Goal: Task Accomplishment & Management: Use online tool/utility

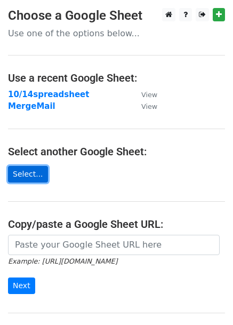
click at [36, 174] on link "Select..." at bounding box center [28, 174] width 40 height 17
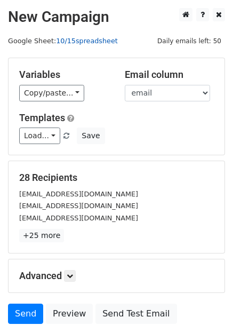
click at [93, 41] on link "10/15spreadsheet" at bounding box center [87, 41] width 62 height 8
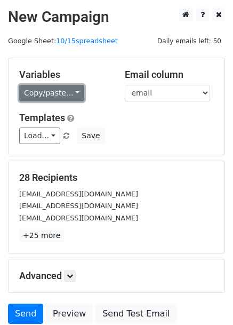
click at [53, 94] on link "Copy/paste..." at bounding box center [51, 93] width 65 height 17
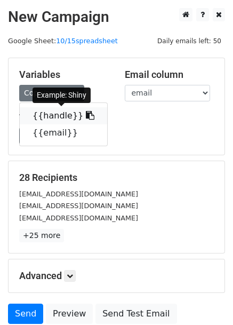
click at [37, 111] on link "{{handle}}" at bounding box center [63, 115] width 87 height 17
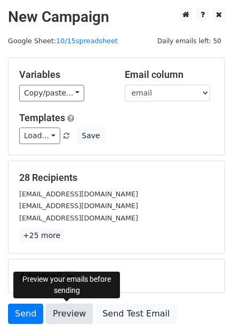
click at [65, 316] on link "Preview" at bounding box center [69, 313] width 47 height 20
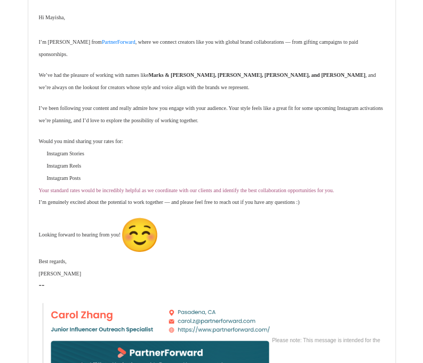
scroll to position [1920, 0]
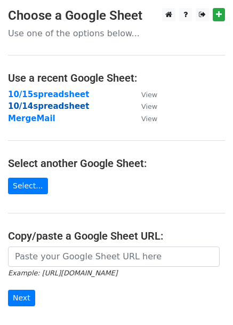
click at [69, 108] on strong "10/14spreadsheet" at bounding box center [48, 106] width 81 height 10
click at [62, 106] on strong "10/14spreadsheet" at bounding box center [48, 106] width 81 height 10
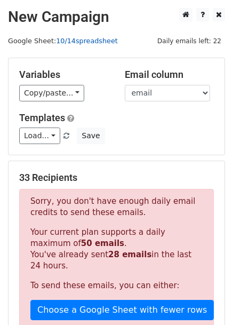
click at [95, 44] on link "10/14spreadsheet" at bounding box center [87, 41] width 62 height 8
click at [96, 43] on link "10/14spreadsheet" at bounding box center [87, 41] width 62 height 8
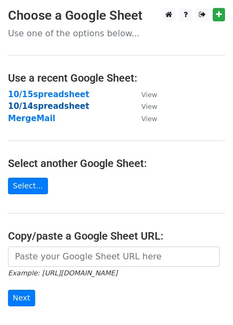
click at [47, 105] on strong "10/14spreadsheet" at bounding box center [48, 106] width 81 height 10
click at [60, 104] on strong "10/14spreadsheet" at bounding box center [48, 106] width 81 height 10
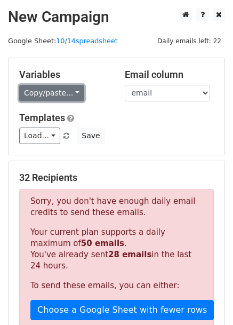
click at [58, 98] on link "Copy/paste..." at bounding box center [51, 93] width 65 height 17
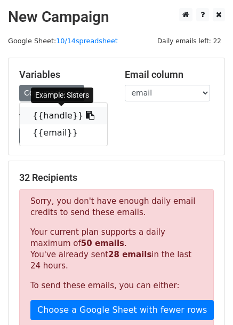
click at [54, 110] on link "{{handle}}" at bounding box center [63, 115] width 87 height 17
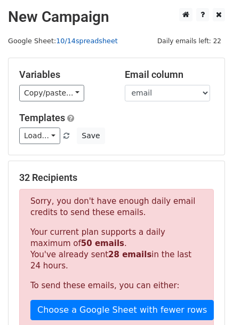
click at [83, 42] on link "10/14spreadsheet" at bounding box center [87, 41] width 62 height 8
click at [84, 42] on link "10/14spreadsheet" at bounding box center [87, 41] width 62 height 8
click at [140, 161] on div "32 Recipients Sorry, you don't have enough daily email credits to send these em…" at bounding box center [117, 322] width 216 height 323
click at [88, 40] on link "10/14spreadsheet" at bounding box center [87, 41] width 62 height 8
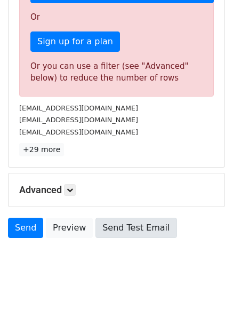
scroll to position [317, 0]
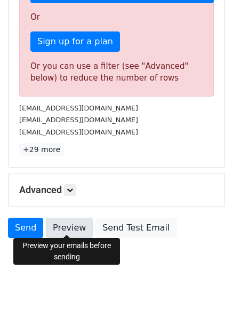
click at [76, 225] on link "Preview" at bounding box center [69, 228] width 47 height 20
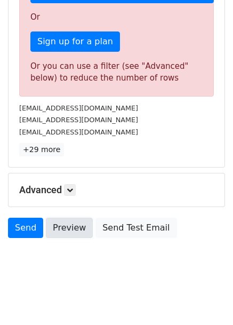
click at [76, 225] on link "Preview" at bounding box center [69, 228] width 47 height 20
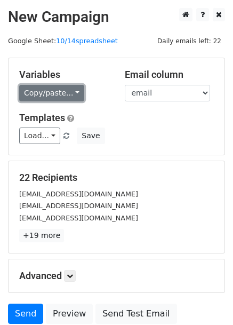
click at [56, 95] on link "Copy/paste..." at bounding box center [51, 93] width 65 height 17
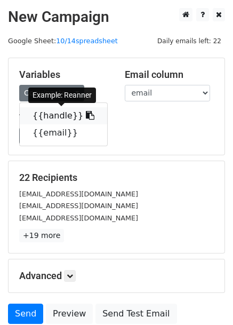
click at [67, 110] on link "{{handle}}" at bounding box center [63, 115] width 87 height 17
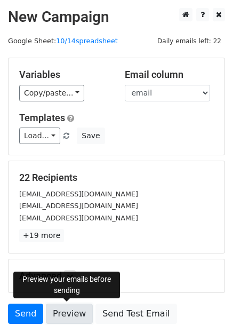
click at [62, 314] on link "Preview" at bounding box center [69, 313] width 47 height 20
